Goal: Check status: Check status

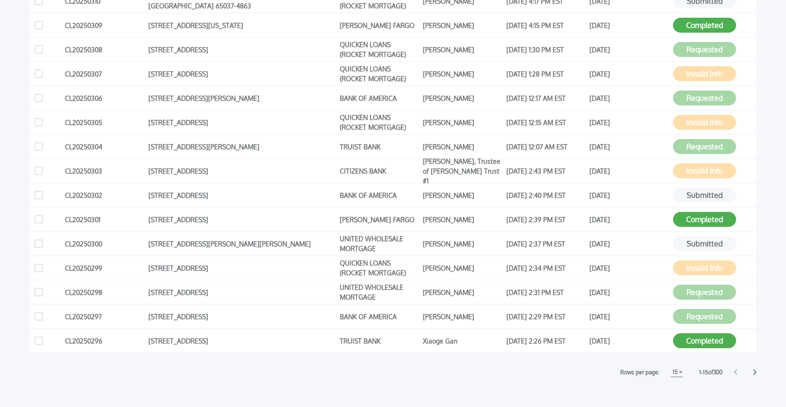
scroll to position [206, 0]
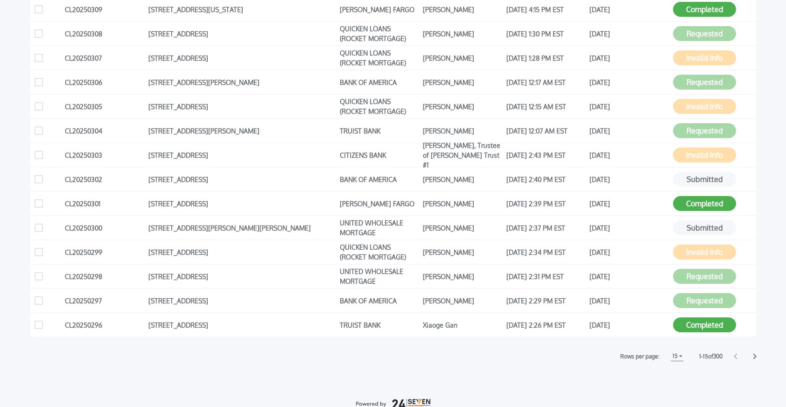
click at [753, 356] on icon at bounding box center [755, 356] width 4 height 6
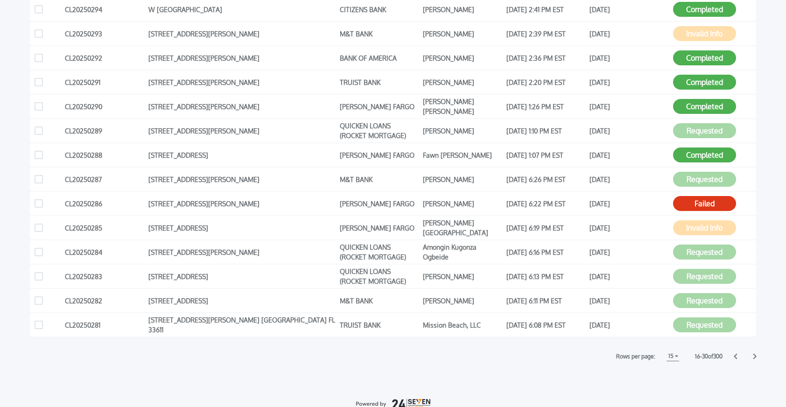
click at [753, 356] on icon at bounding box center [755, 356] width 4 height 6
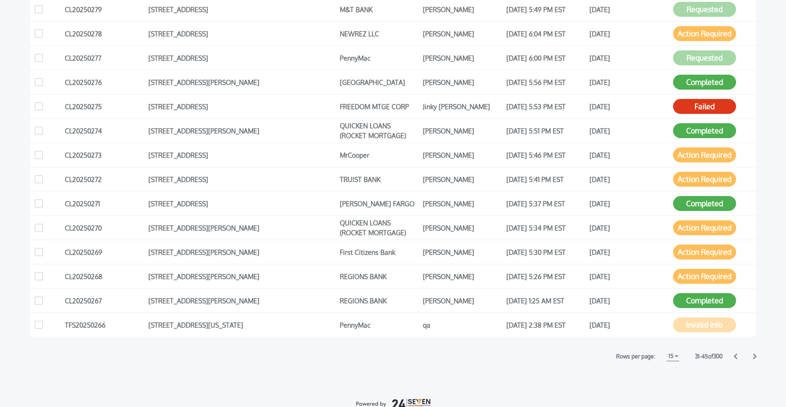
click at [753, 356] on icon at bounding box center [755, 356] width 4 height 6
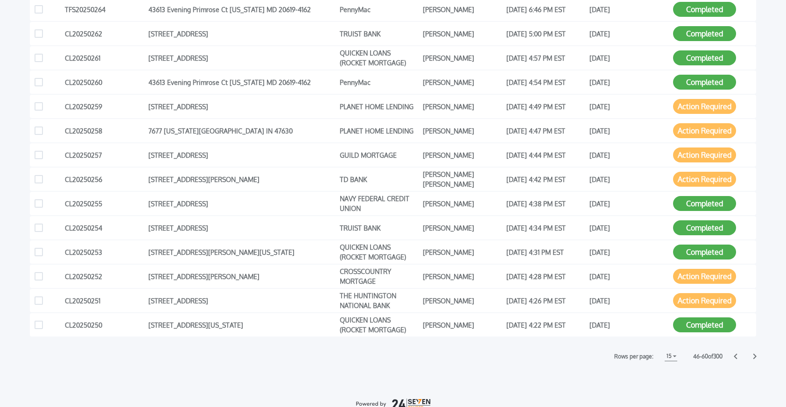
click at [753, 358] on icon at bounding box center [755, 356] width 4 height 6
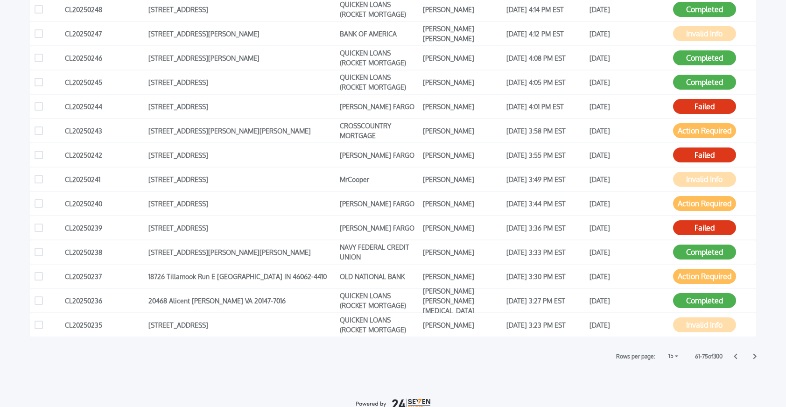
click at [753, 358] on icon at bounding box center [755, 356] width 4 height 6
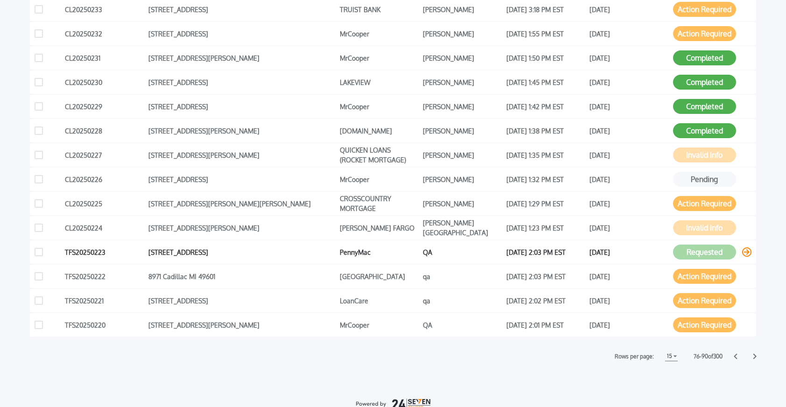
click at [746, 251] on icon at bounding box center [746, 251] width 9 height 9
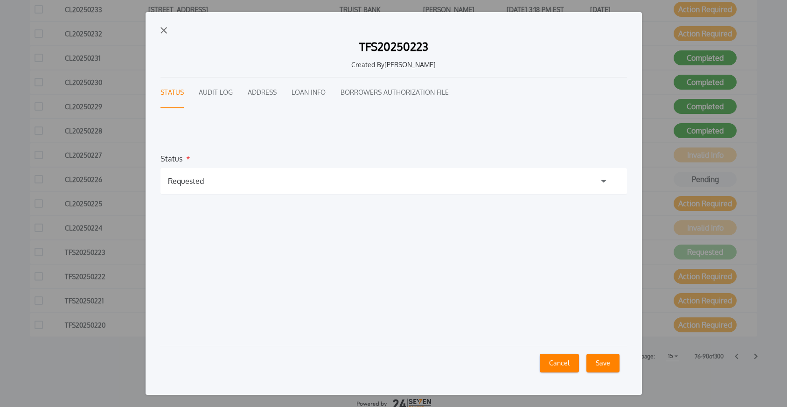
click at [421, 185] on div "Requested" at bounding box center [394, 181] width 467 height 26
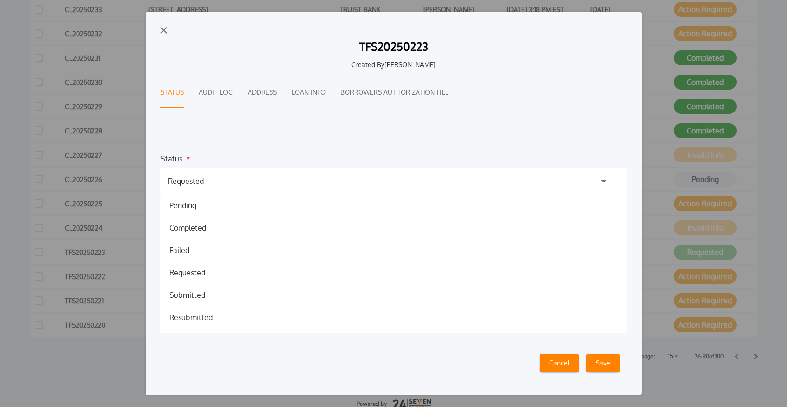
click at [19, 136] on div "TFS20250223 Created By [PERSON_NAME] Status Audit Log Address Loan Info Borrowe…" at bounding box center [393, 203] width 787 height 407
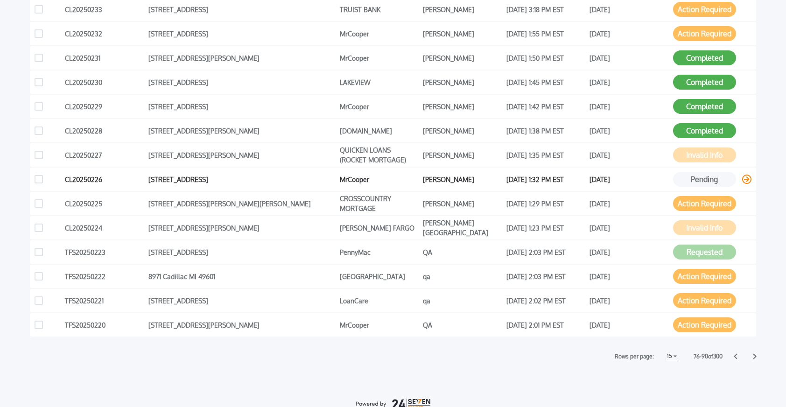
click at [744, 179] on icon at bounding box center [746, 179] width 9 height 9
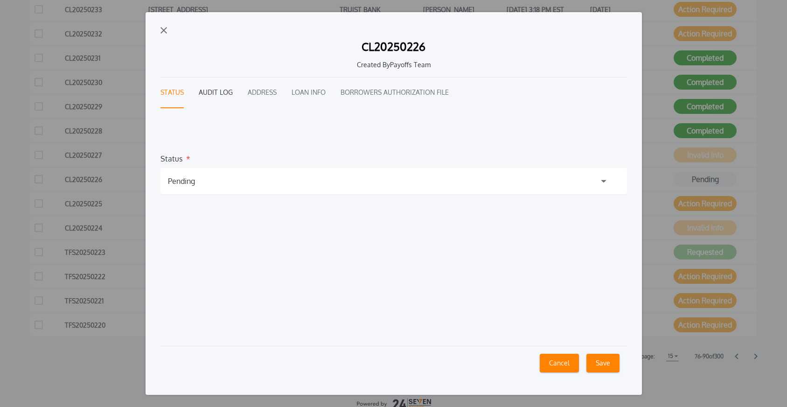
click at [214, 89] on button "Audit Log" at bounding box center [216, 92] width 34 height 31
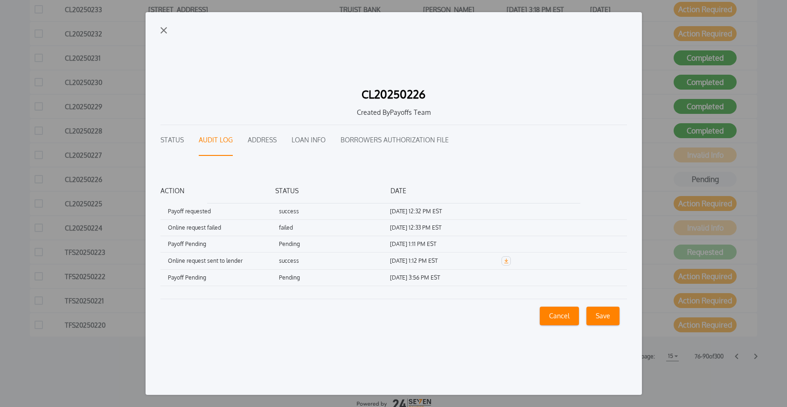
click at [161, 29] on img "button" at bounding box center [164, 30] width 7 height 7
